Goal: Contribute content

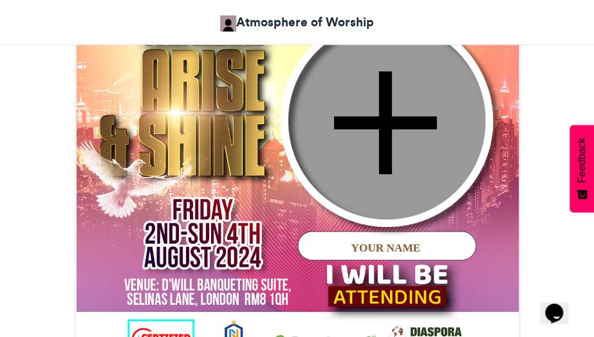
scroll to position [592, 0]
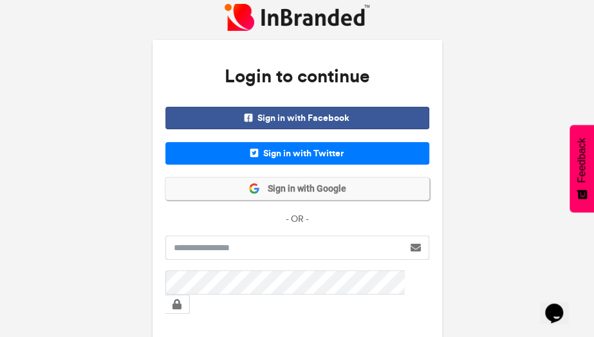
click at [315, 191] on span "Sign in with Google" at bounding box center [303, 189] width 86 height 13
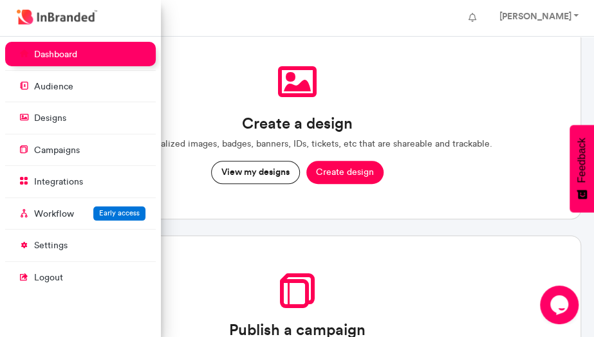
scroll to position [95, 0]
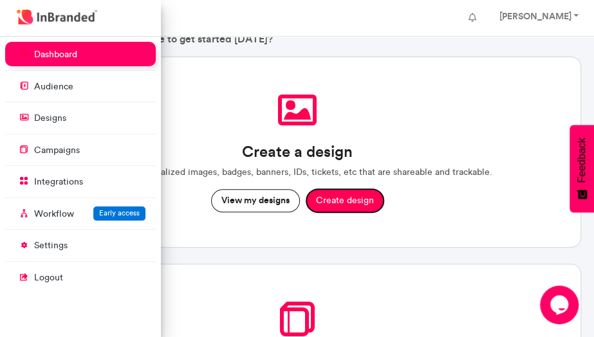
click at [335, 202] on button "Create design" at bounding box center [344, 200] width 77 height 23
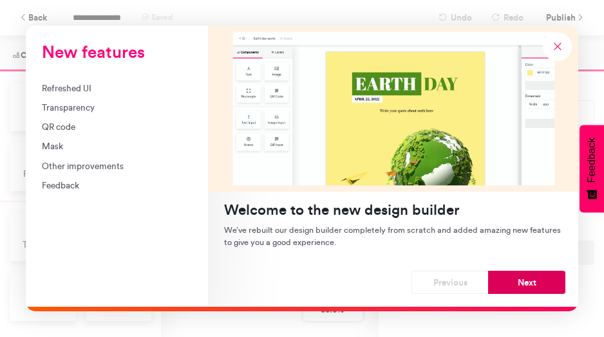
click at [511, 283] on button "Next" at bounding box center [526, 282] width 77 height 23
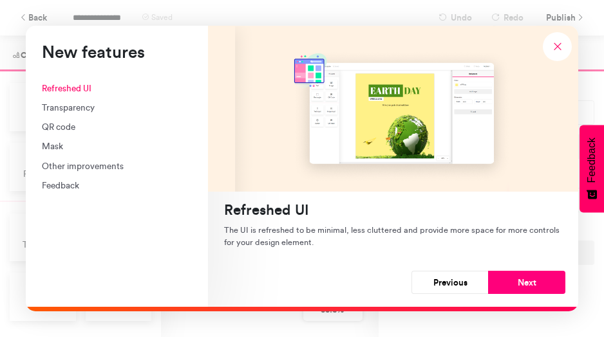
click at [511, 283] on button "Next" at bounding box center [526, 282] width 77 height 23
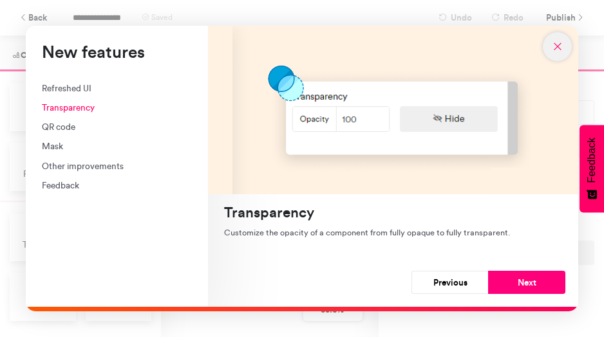
click at [549, 46] on button "New features" at bounding box center [557, 46] width 29 height 29
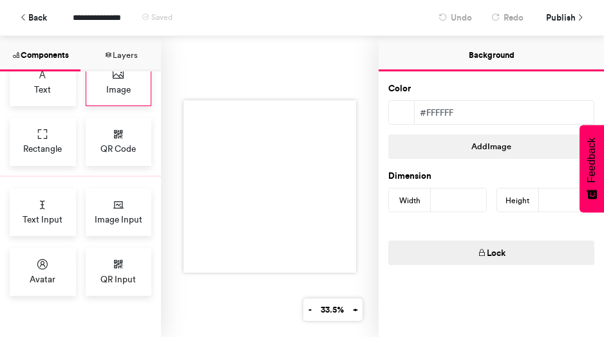
scroll to position [24, 0]
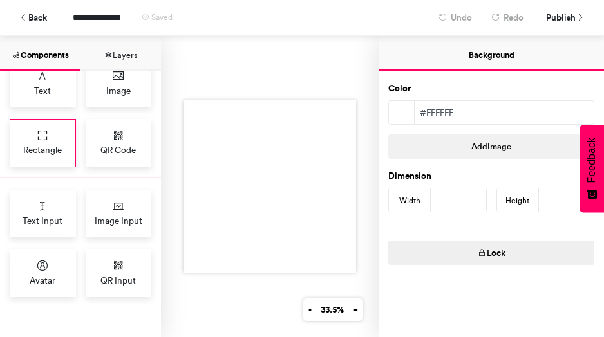
click at [30, 138] on div "Rectangle" at bounding box center [43, 143] width 66 height 48
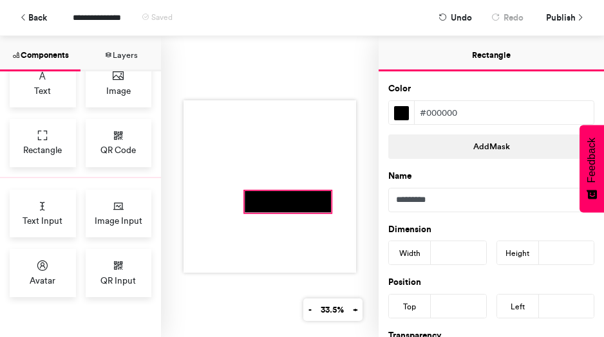
drag, startPoint x: 259, startPoint y: 162, endPoint x: 277, endPoint y: 212, distance: 52.5
click at [277, 212] on div at bounding box center [269, 186] width 173 height 173
type input "***"
click at [312, 208] on div at bounding box center [287, 204] width 86 height 22
type input "***"
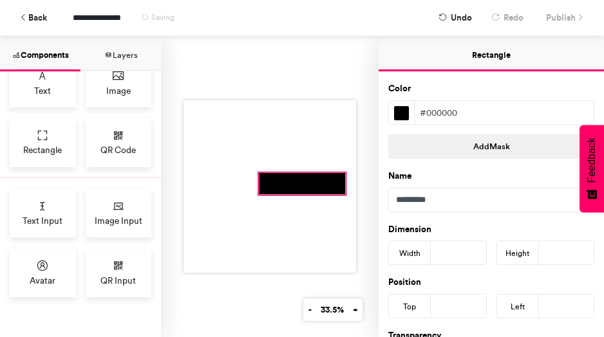
drag, startPoint x: 303, startPoint y: 202, endPoint x: 313, endPoint y: 182, distance: 22.5
click at [313, 182] on div at bounding box center [302, 184] width 86 height 22
type input "***"
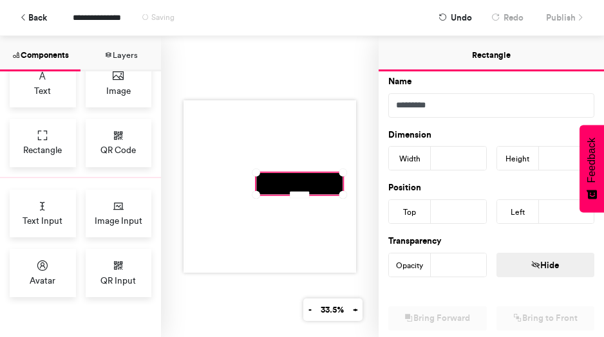
scroll to position [129, 0]
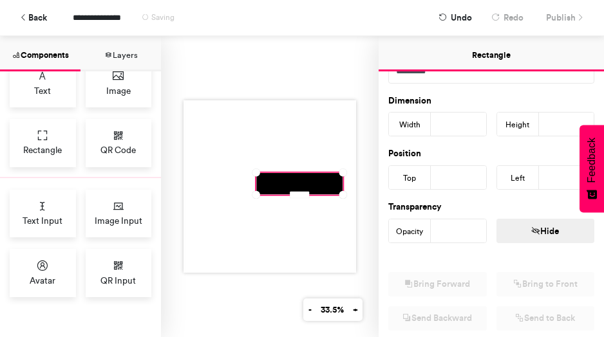
click at [471, 129] on input "***" at bounding box center [458, 124] width 55 height 23
click at [471, 124] on input "***" at bounding box center [458, 124] width 55 height 23
type input "***"
click at [471, 124] on input "***" at bounding box center [458, 124] width 55 height 23
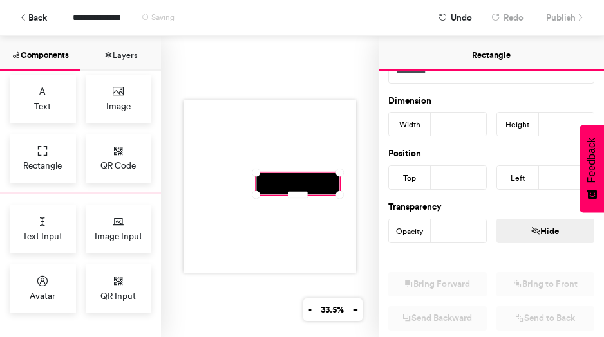
scroll to position [0, 0]
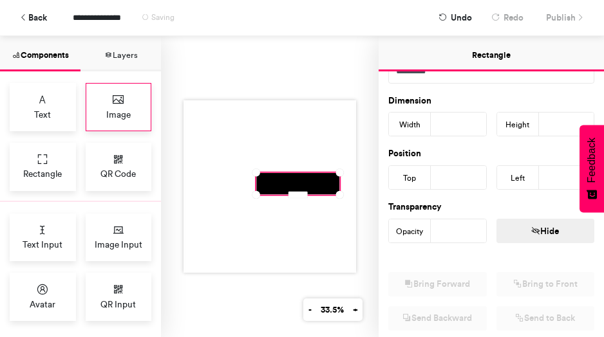
click at [121, 113] on span "Image" at bounding box center [118, 114] width 24 height 13
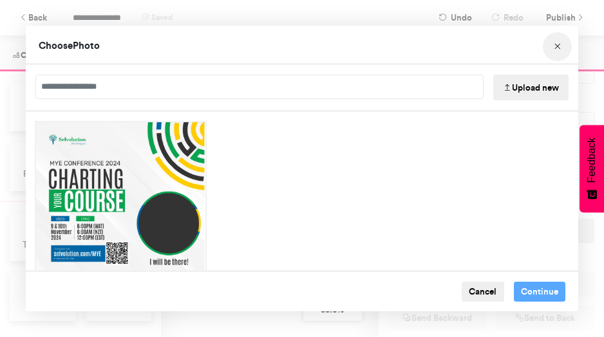
click at [554, 48] on icon "Choose Image" at bounding box center [557, 46] width 9 height 9
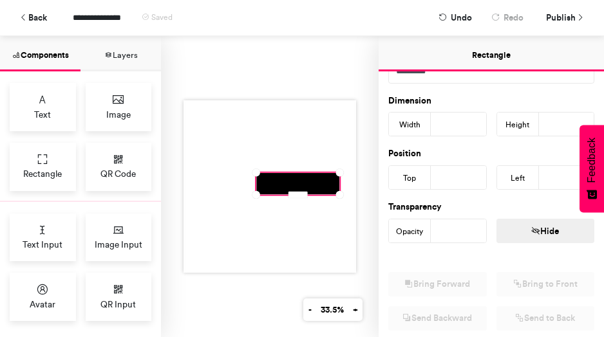
scroll to position [50, 0]
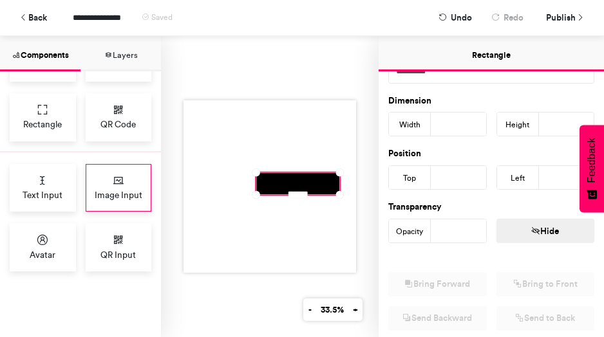
click at [95, 189] on span "Image Input" at bounding box center [119, 195] width 48 height 13
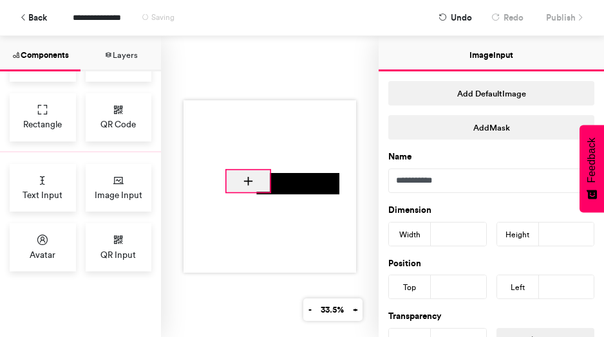
drag, startPoint x: 233, startPoint y: 156, endPoint x: 233, endPoint y: 184, distance: 27.7
click at [233, 184] on div at bounding box center [248, 182] width 43 height 22
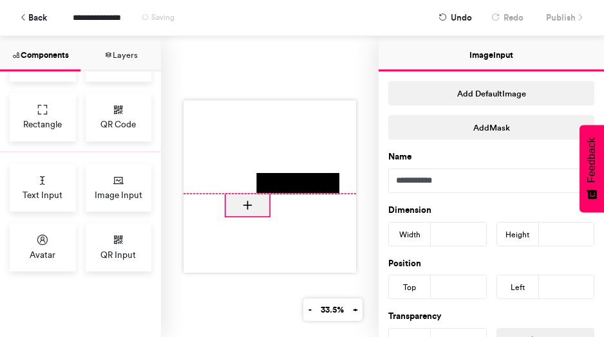
drag, startPoint x: 242, startPoint y: 190, endPoint x: 241, endPoint y: 216, distance: 26.4
click at [241, 216] on div at bounding box center [269, 186] width 173 height 173
type input "***"
click at [242, 200] on div at bounding box center [246, 211] width 43 height 22
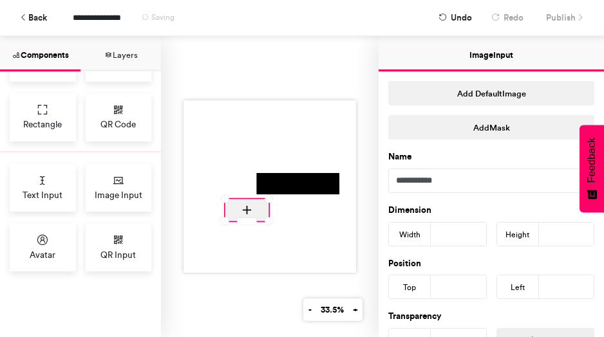
type input "***"
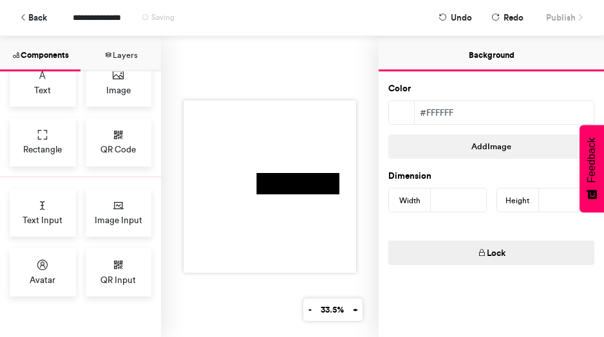
scroll to position [0, 0]
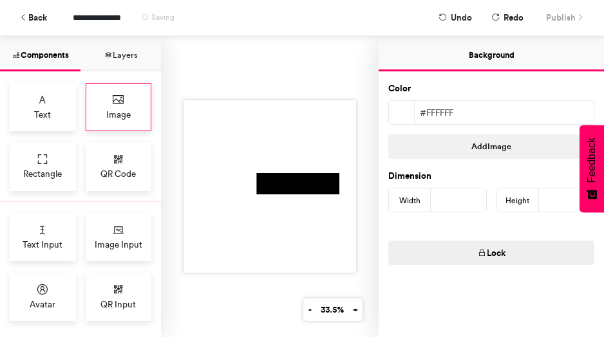
click at [123, 106] on div "Image" at bounding box center [119, 107] width 66 height 48
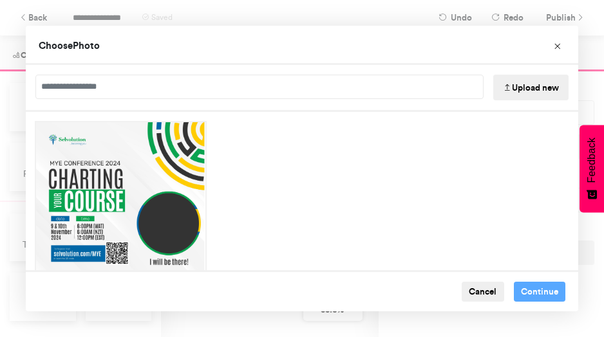
click at [535, 93] on button "Upload new" at bounding box center [530, 88] width 75 height 26
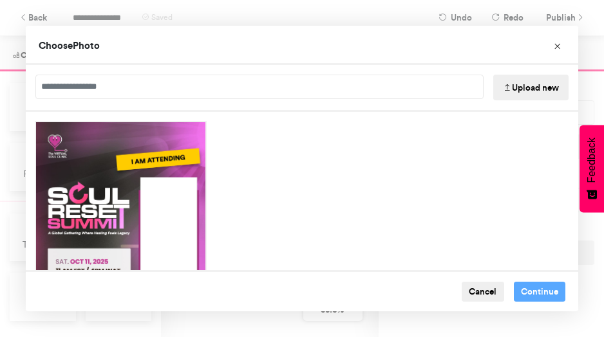
drag, startPoint x: 112, startPoint y: 221, endPoint x: 290, endPoint y: 238, distance: 178.5
click at [113, 221] on div "Choose Image" at bounding box center [121, 228] width 172 height 214
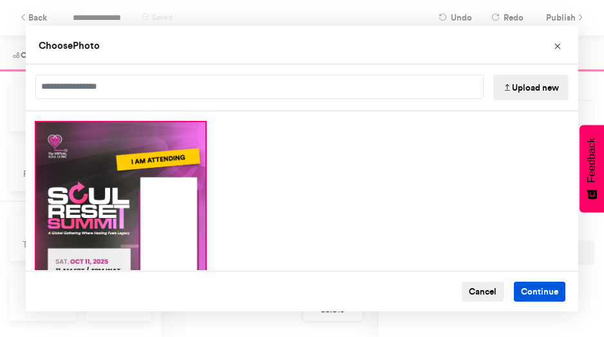
click at [523, 293] on button "Continue" at bounding box center [540, 292] width 52 height 21
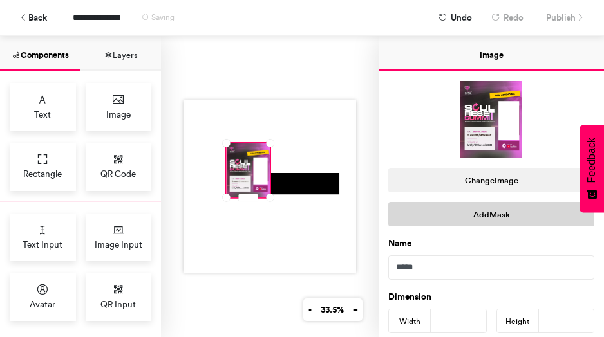
click at [485, 218] on button "Add Mask" at bounding box center [491, 214] width 206 height 24
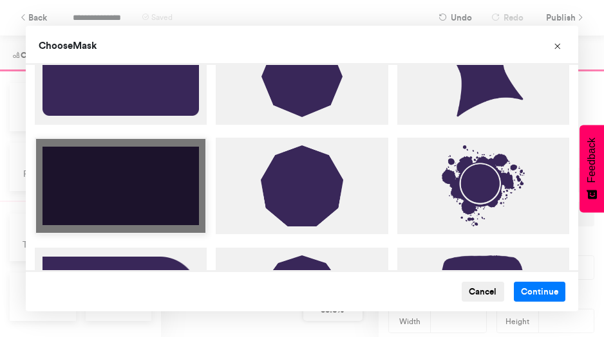
scroll to position [1555, 0]
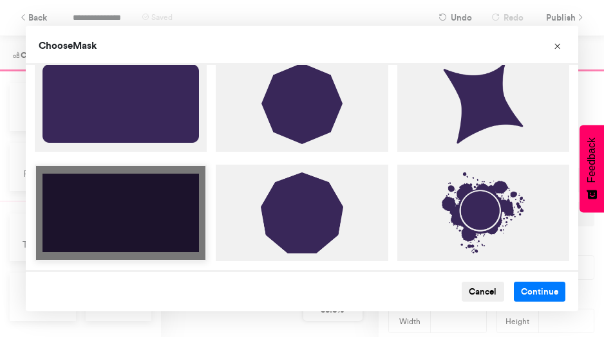
click at [149, 199] on div "Choose Image" at bounding box center [121, 213] width 172 height 97
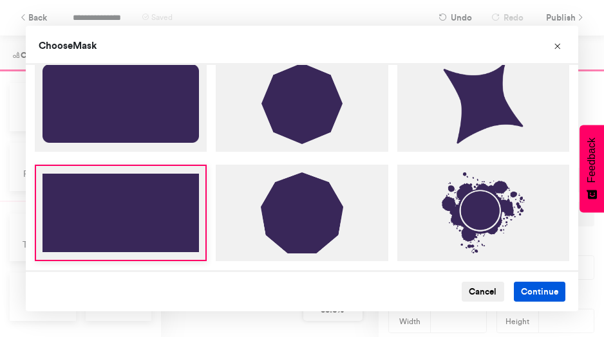
click at [533, 290] on button "Continue" at bounding box center [540, 292] width 52 height 21
type input "***"
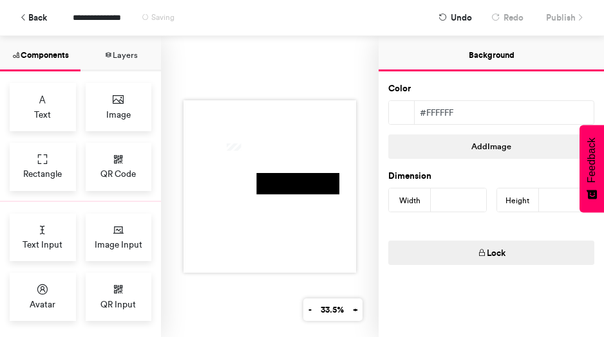
drag, startPoint x: 225, startPoint y: 178, endPoint x: 224, endPoint y: 185, distance: 7.1
click at [224, 181] on div at bounding box center [269, 186] width 173 height 173
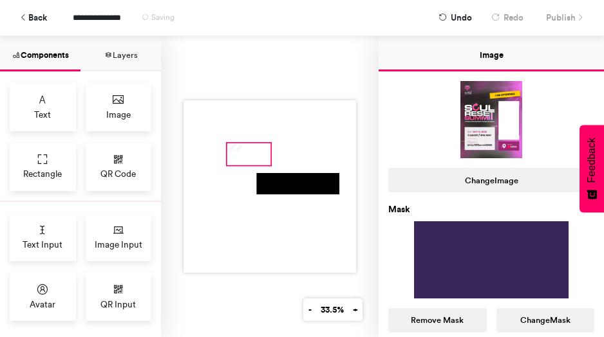
type input "***"
click at [464, 316] on button "Remove Mask" at bounding box center [437, 320] width 99 height 24
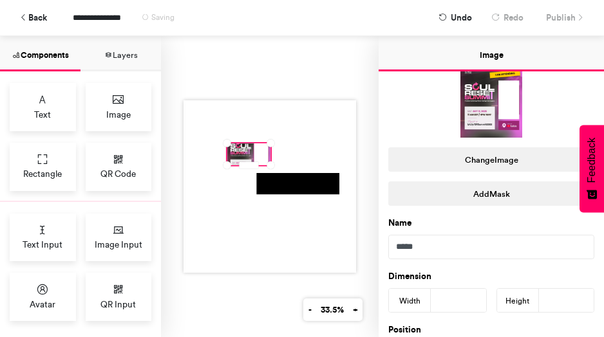
scroll to position [0, 0]
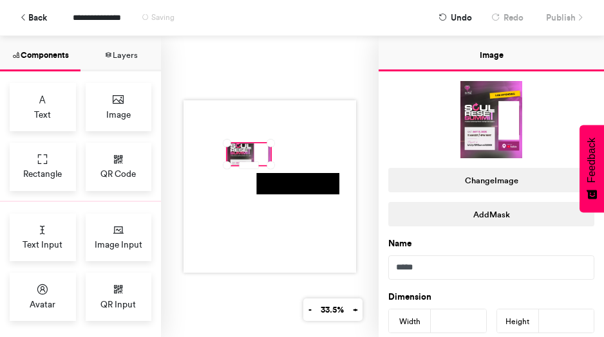
click at [131, 43] on button "Layers" at bounding box center [120, 53] width 80 height 35
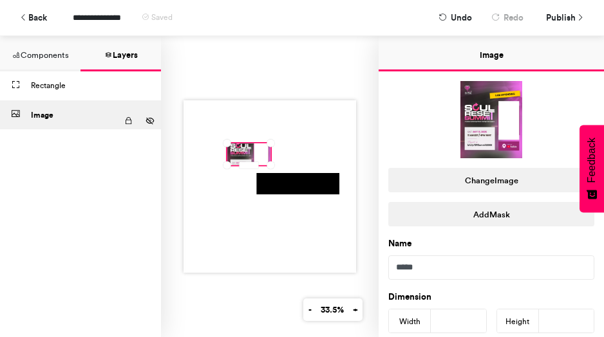
click at [73, 130] on div "Image" at bounding box center [96, 121] width 130 height 42
click at [147, 118] on icon at bounding box center [150, 121] width 9 height 12
click at [147, 119] on icon at bounding box center [150, 121] width 9 height 12
click at [84, 115] on div "Image" at bounding box center [74, 114] width 86 height 29
click at [35, 124] on div "Image" at bounding box center [74, 114] width 86 height 29
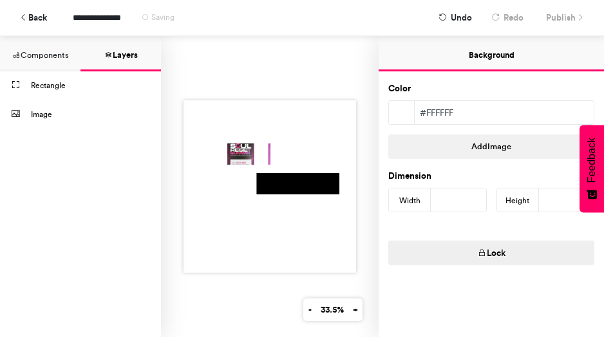
drag, startPoint x: 35, startPoint y: 120, endPoint x: 279, endPoint y: 219, distance: 263.4
click at [290, 229] on div at bounding box center [269, 186] width 173 height 173
drag, startPoint x: 212, startPoint y: 129, endPoint x: 220, endPoint y: 148, distance: 20.2
click at [214, 138] on div at bounding box center [269, 186] width 173 height 173
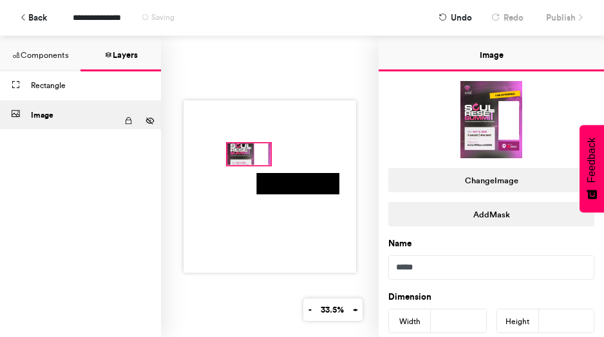
click at [235, 150] on div at bounding box center [248, 155] width 43 height 22
drag, startPoint x: 235, startPoint y: 150, endPoint x: 187, endPoint y: 195, distance: 66.0
click at [187, 195] on div at bounding box center [269, 186] width 173 height 173
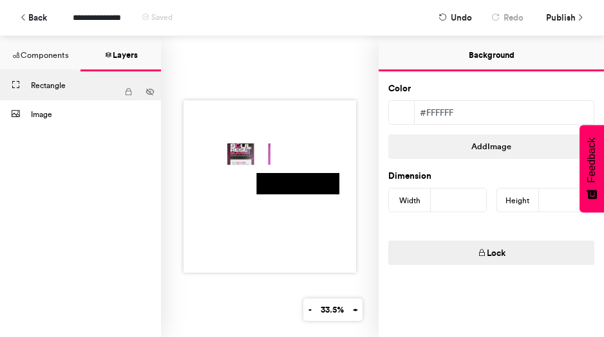
click at [52, 89] on div "Rectangle" at bounding box center [74, 85] width 86 height 29
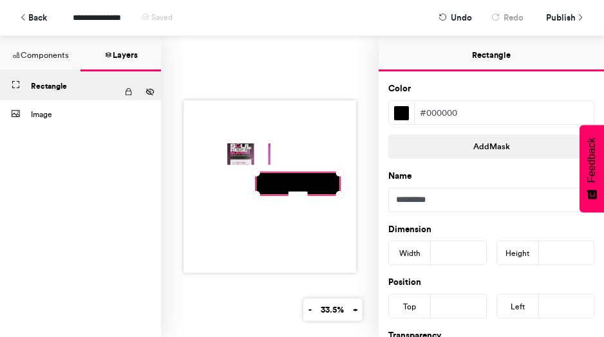
click at [480, 119] on div "#000000" at bounding box center [504, 112] width 179 height 23
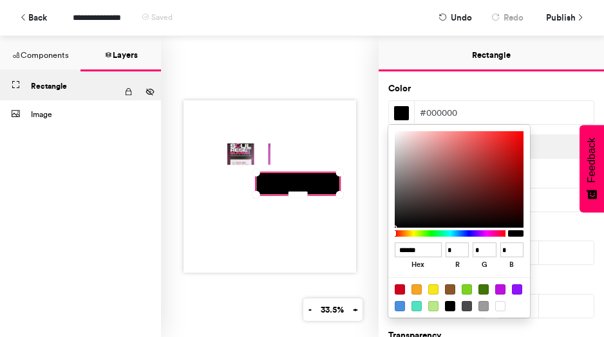
click at [520, 110] on div at bounding box center [302, 168] width 604 height 337
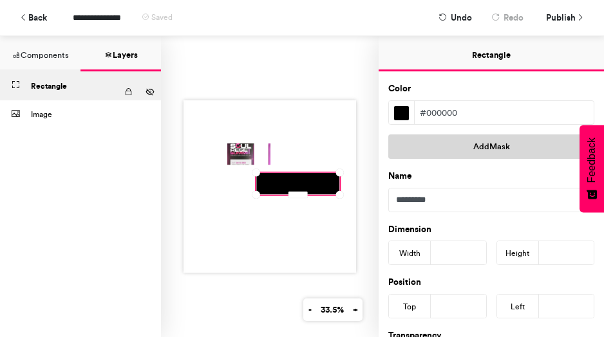
click at [519, 143] on button "Add Mask" at bounding box center [491, 147] width 206 height 24
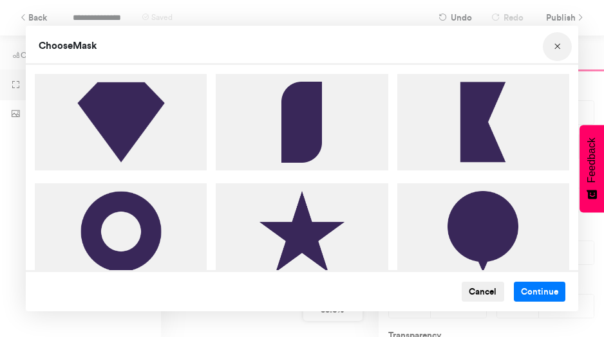
click at [555, 42] on icon "Choose Image" at bounding box center [557, 46] width 9 height 9
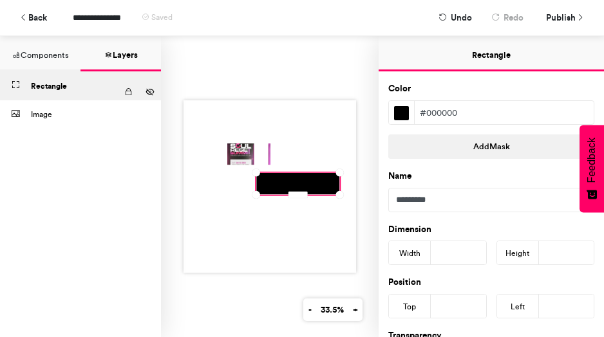
click at [242, 136] on div at bounding box center [269, 186] width 173 height 173
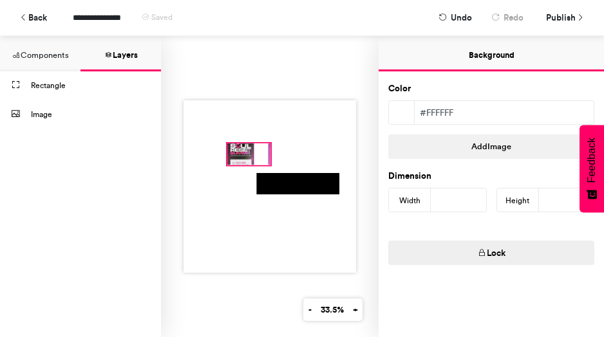
click at [239, 150] on div at bounding box center [248, 155] width 43 height 22
